Goal: Task Accomplishment & Management: Manage account settings

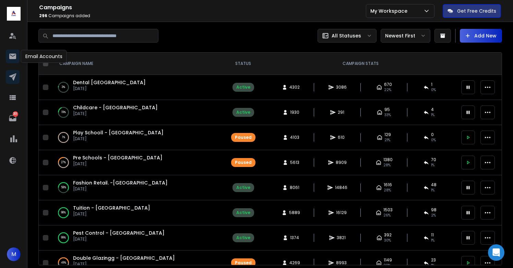
click at [9, 58] on icon at bounding box center [13, 56] width 8 height 8
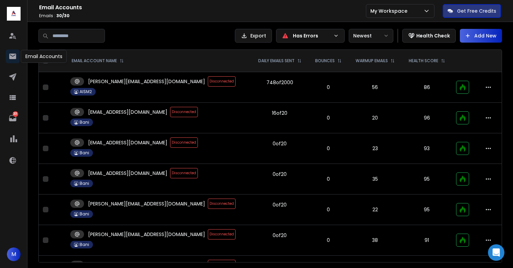
click at [9, 58] on icon at bounding box center [13, 56] width 8 height 8
click at [208, 81] on span "Disconnected" at bounding box center [222, 81] width 28 height 10
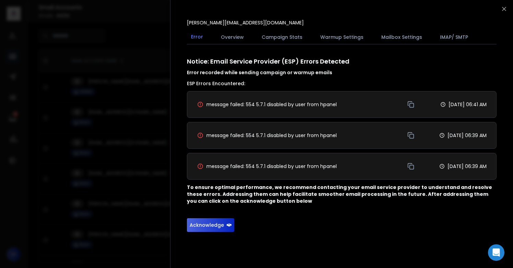
click at [212, 225] on button "Acknowledge" at bounding box center [210, 225] width 47 height 14
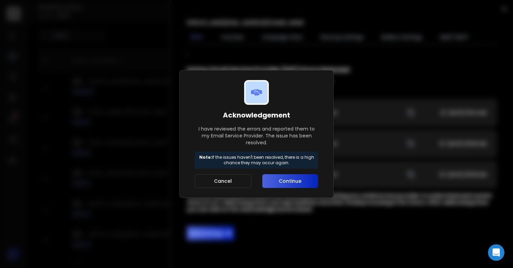
click at [297, 179] on button "Continue" at bounding box center [290, 181] width 56 height 14
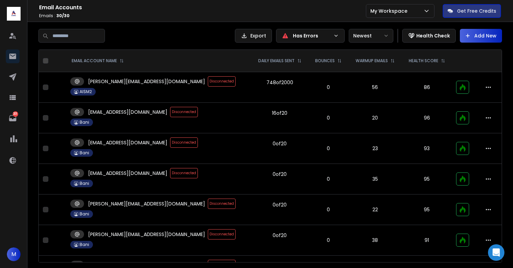
click at [208, 82] on span "Disconnected" at bounding box center [222, 81] width 28 height 10
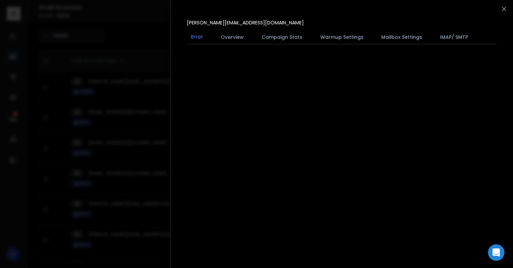
click at [133, 122] on div at bounding box center [256, 134] width 513 height 268
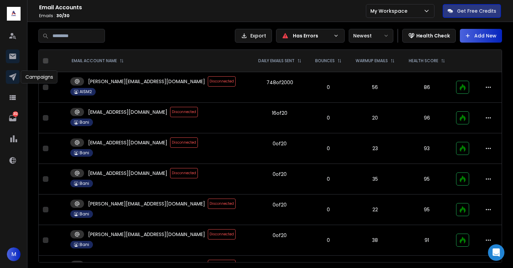
click at [16, 76] on icon at bounding box center [13, 77] width 8 height 8
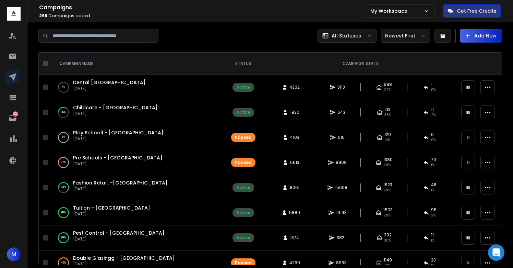
click at [94, 84] on span "Dental [GEOGRAPHIC_DATA]" at bounding box center [109, 82] width 73 height 7
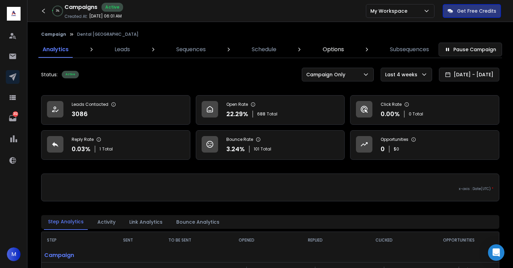
click at [367, 37] on div "Campaign Dental [GEOGRAPHIC_DATA]" at bounding box center [270, 34] width 464 height 11
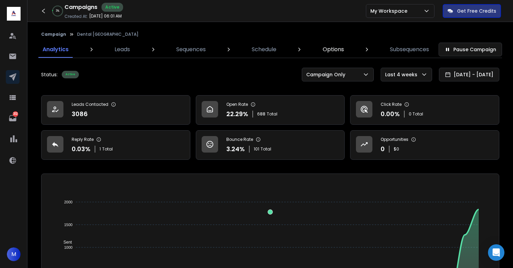
click at [336, 48] on p "Options" at bounding box center [333, 49] width 21 height 8
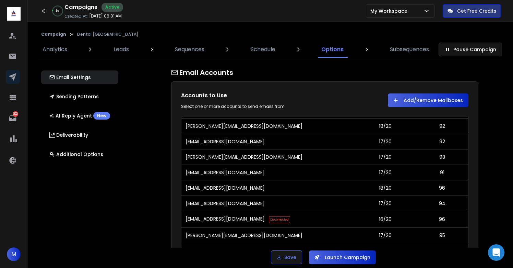
scroll to position [521, 0]
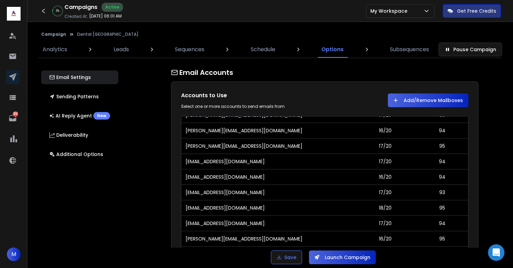
click at [417, 100] on button "Add/Remove Mailboxes" at bounding box center [428, 100] width 81 height 14
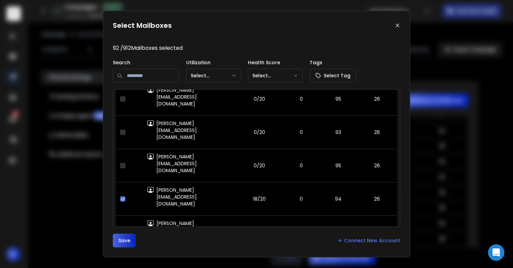
scroll to position [4361, 0]
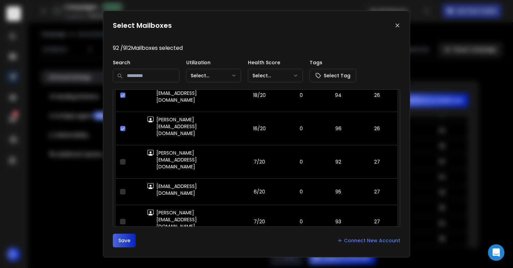
click at [151, 77] on input at bounding box center [146, 76] width 67 height 14
type input "****"
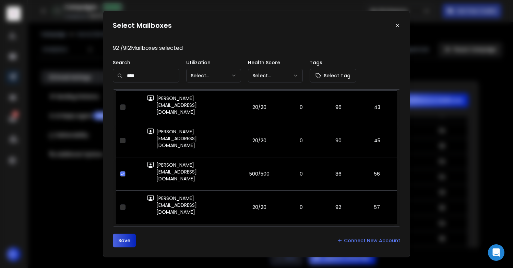
scroll to position [86, 0]
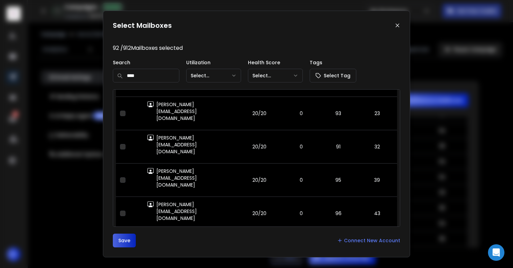
click at [125, 242] on button "Save" at bounding box center [124, 240] width 23 height 14
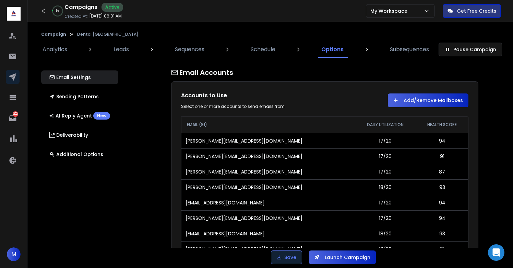
click at [278, 259] on icon "submit" at bounding box center [279, 257] width 5 height 5
click at [7, 76] on link at bounding box center [13, 77] width 14 height 14
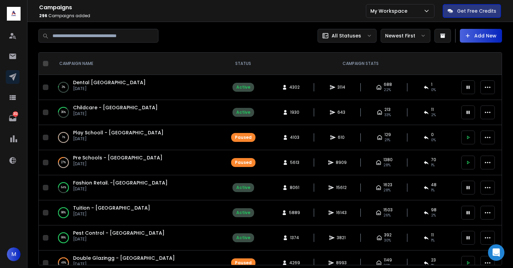
click at [97, 110] on span "Childcare - [GEOGRAPHIC_DATA]" at bounding box center [115, 107] width 85 height 7
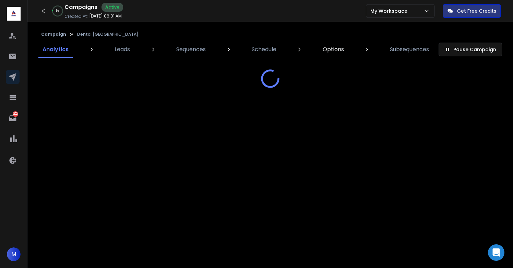
click at [334, 47] on p "Options" at bounding box center [333, 49] width 21 height 8
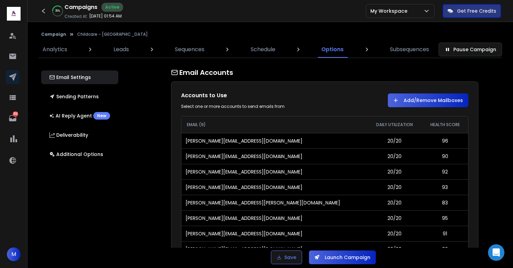
click at [425, 97] on button "Add/Remove Mailboxes" at bounding box center [428, 100] width 81 height 14
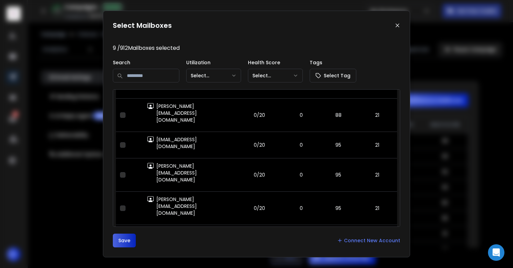
scroll to position [1016, 0]
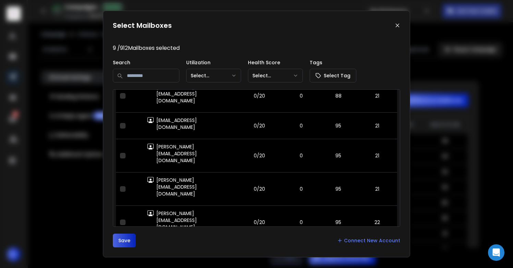
click at [155, 78] on input at bounding box center [146, 76] width 67 height 14
type input "****"
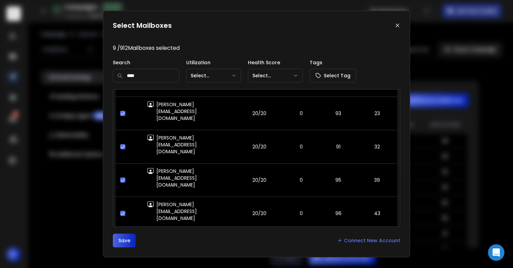
click at [125, 243] on button "Save" at bounding box center [124, 240] width 23 height 14
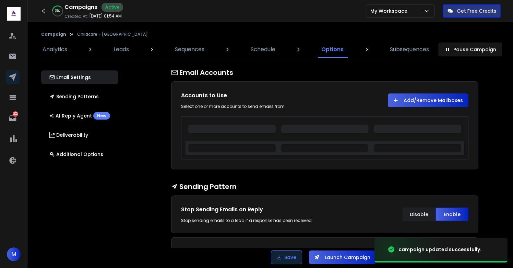
click at [287, 261] on button "Save" at bounding box center [286, 257] width 31 height 14
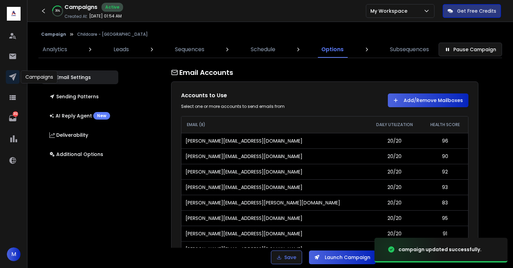
click at [14, 78] on icon at bounding box center [12, 76] width 7 height 7
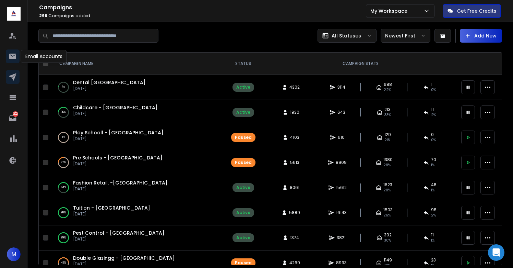
click at [13, 56] on icon at bounding box center [12, 56] width 7 height 5
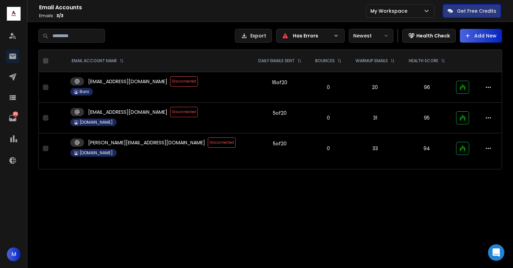
click at [170, 81] on span "Disconnected" at bounding box center [184, 81] width 28 height 10
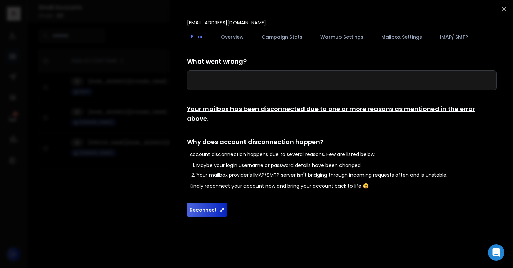
click at [201, 203] on button "Reconnect" at bounding box center [207, 210] width 40 height 14
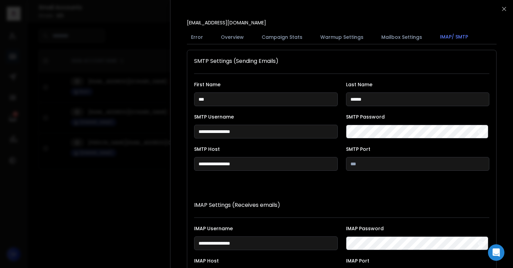
scroll to position [126, 0]
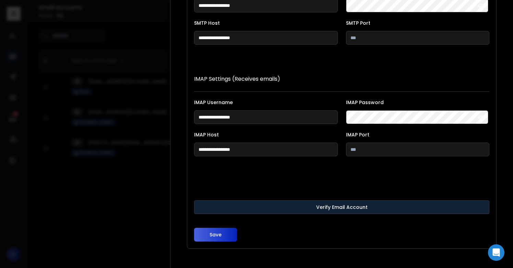
click at [268, 204] on button "Verify Email Account" at bounding box center [341, 207] width 295 height 14
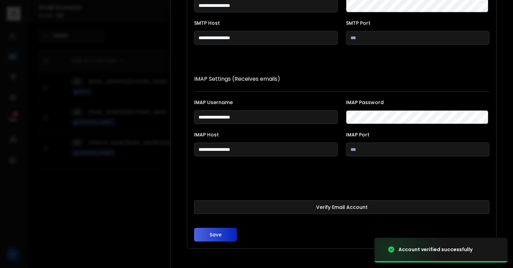
click at [228, 229] on button "Save" at bounding box center [215, 234] width 43 height 14
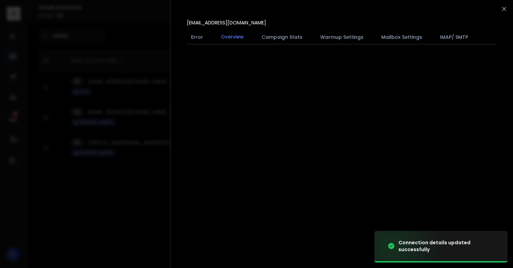
scroll to position [0, 0]
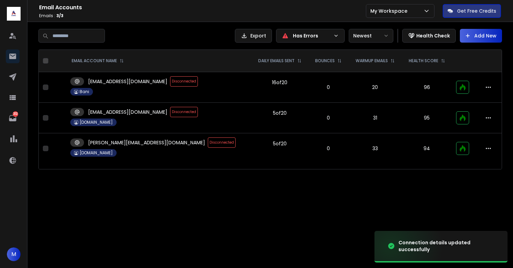
click at [175, 112] on span "Disconnected" at bounding box center [184, 112] width 28 height 10
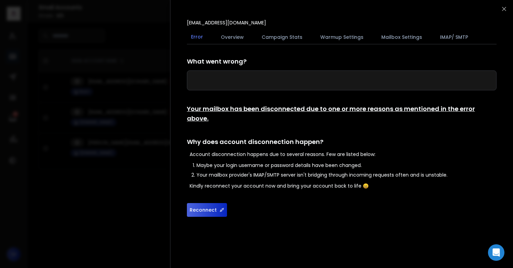
click at [208, 203] on button "Reconnect" at bounding box center [207, 210] width 40 height 14
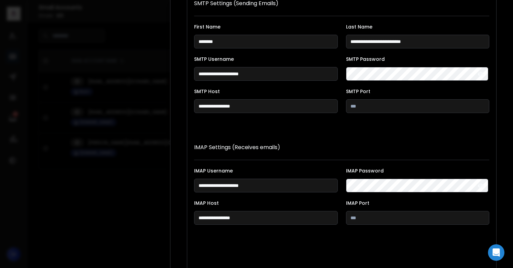
scroll to position [126, 0]
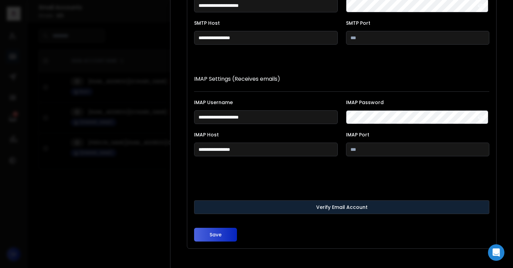
click at [260, 202] on button "Verify Email Account" at bounding box center [341, 207] width 295 height 14
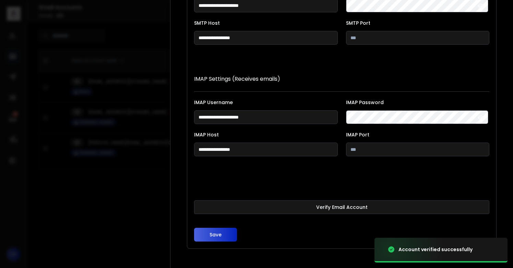
click at [216, 234] on button "Save" at bounding box center [215, 234] width 43 height 14
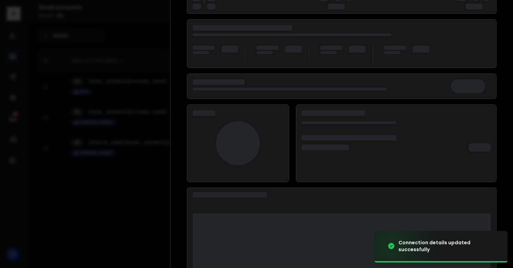
scroll to position [89, 0]
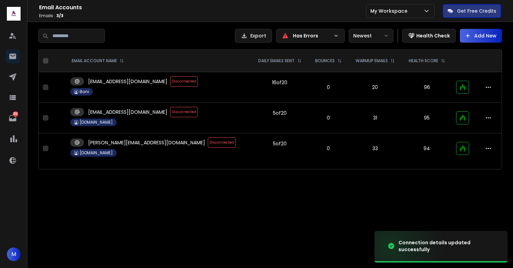
click at [208, 142] on span "Disconnected" at bounding box center [222, 142] width 28 height 10
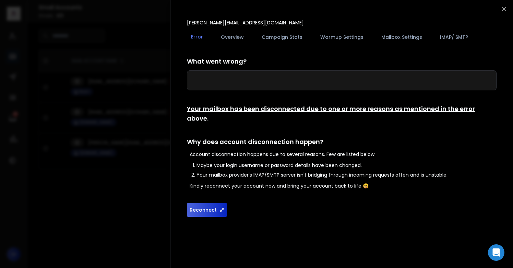
click at [198, 203] on button "Reconnect" at bounding box center [207, 210] width 40 height 14
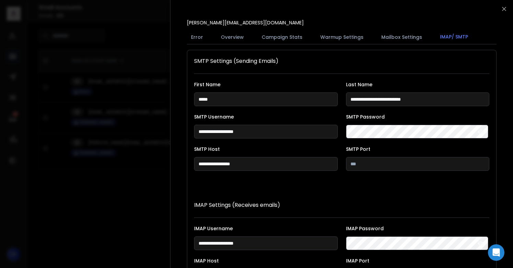
scroll to position [126, 0]
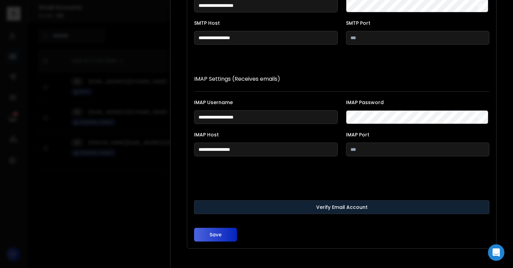
click at [314, 205] on button "Verify Email Account" at bounding box center [341, 207] width 295 height 14
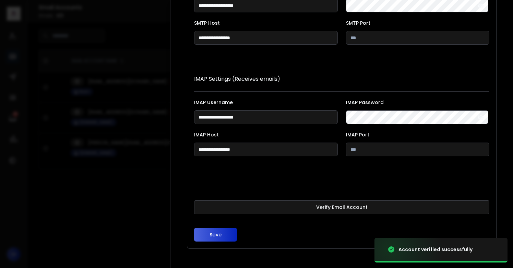
click at [216, 232] on button "Save" at bounding box center [215, 234] width 43 height 14
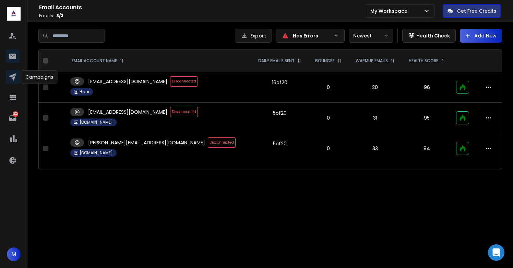
click at [13, 80] on icon at bounding box center [12, 76] width 7 height 7
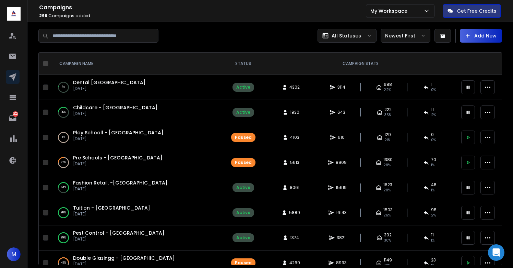
click at [93, 83] on span "Dental [GEOGRAPHIC_DATA]" at bounding box center [109, 82] width 73 height 7
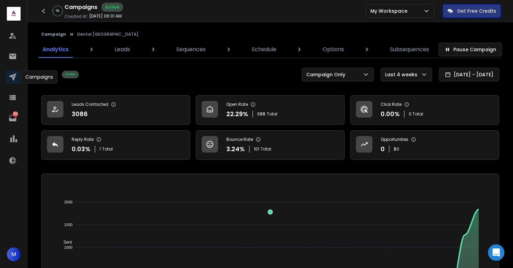
click at [14, 74] on icon at bounding box center [12, 76] width 7 height 7
